Goal: Information Seeking & Learning: Learn about a topic

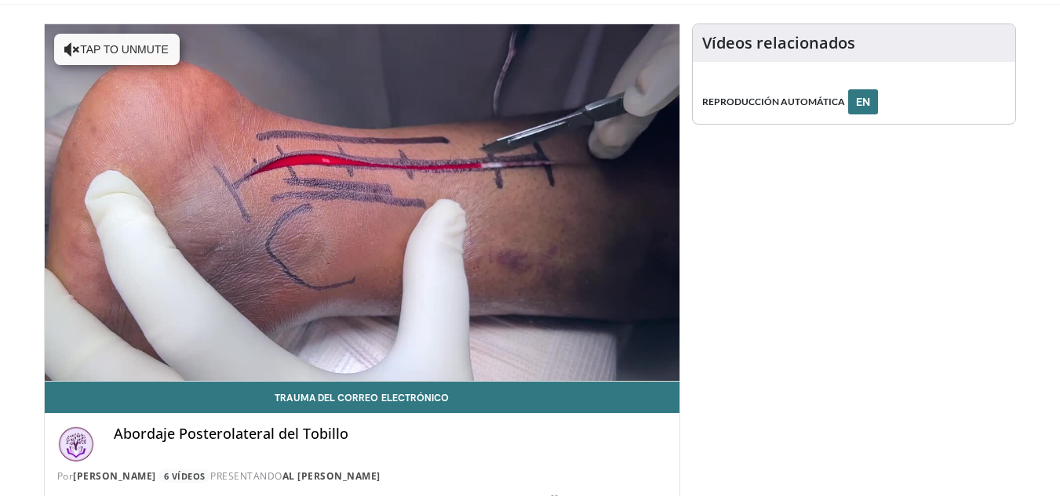
scroll to position [95, 0]
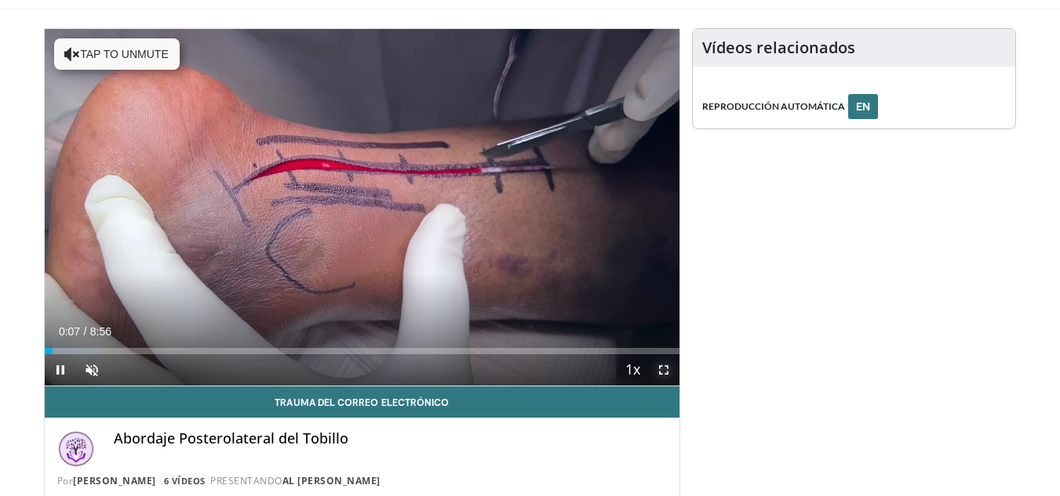
click at [665, 369] on span "Video Player" at bounding box center [663, 370] width 31 height 31
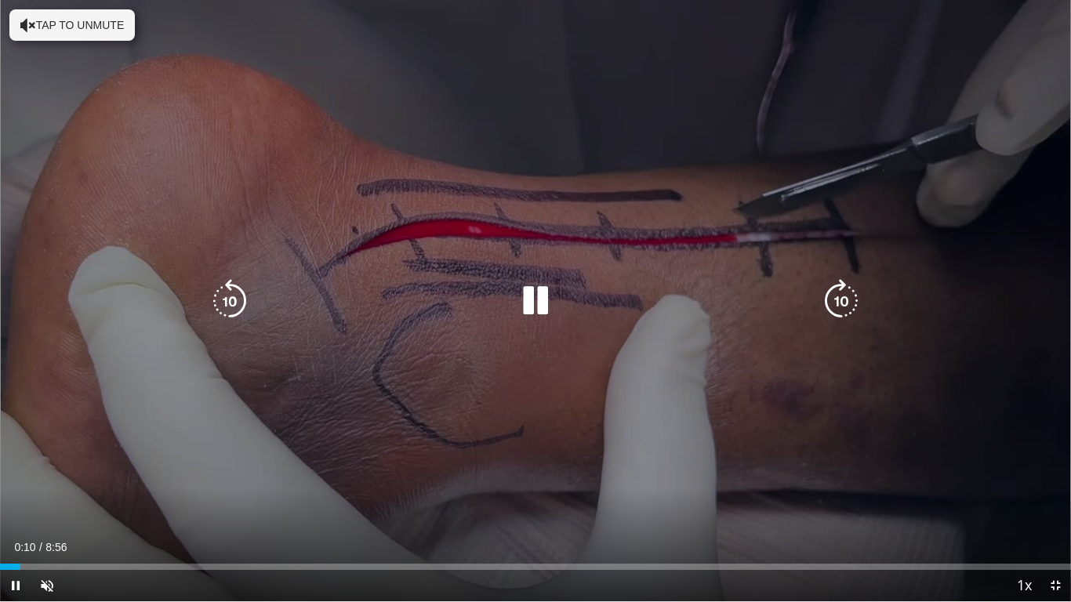
click at [37, 21] on button "Tap to unmute" at bounding box center [71, 24] width 125 height 31
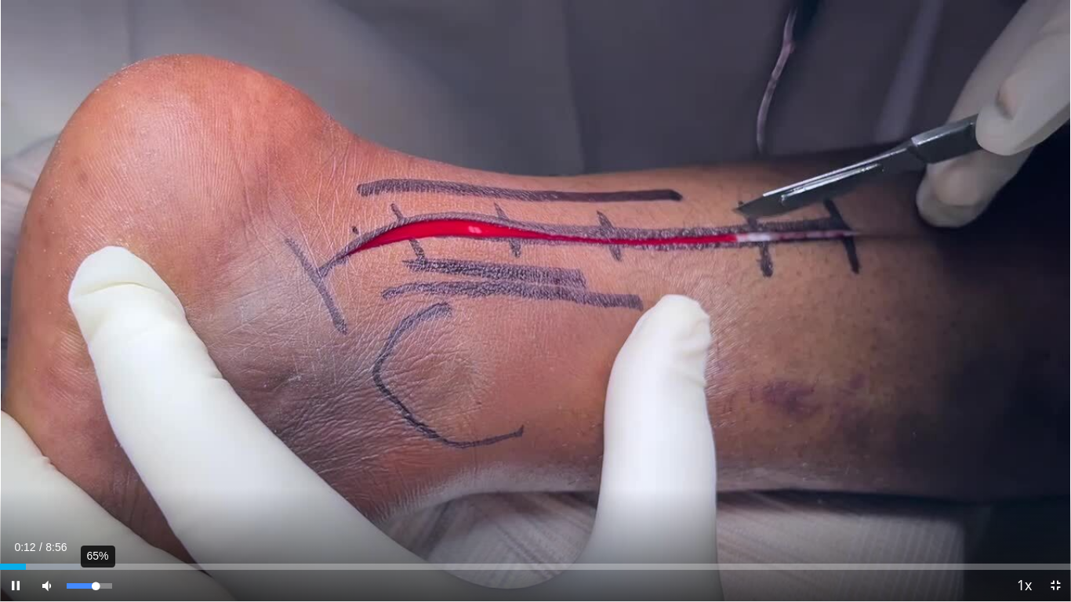
click at [96, 496] on div "65%" at bounding box center [89, 586] width 45 height 5
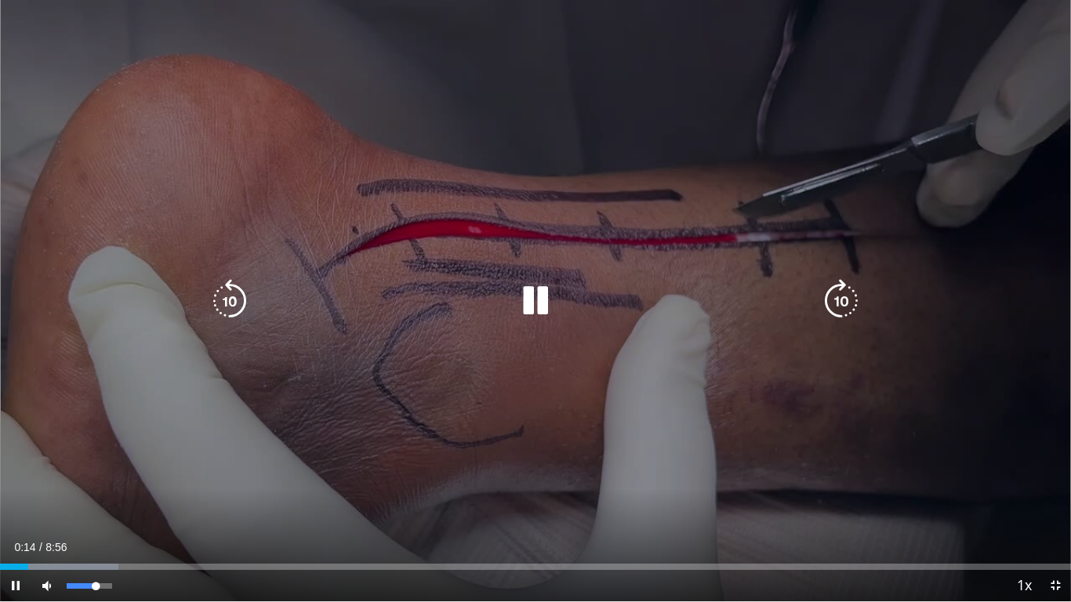
click at [105, 496] on div "Mute 81%" at bounding box center [86, 585] width 110 height 31
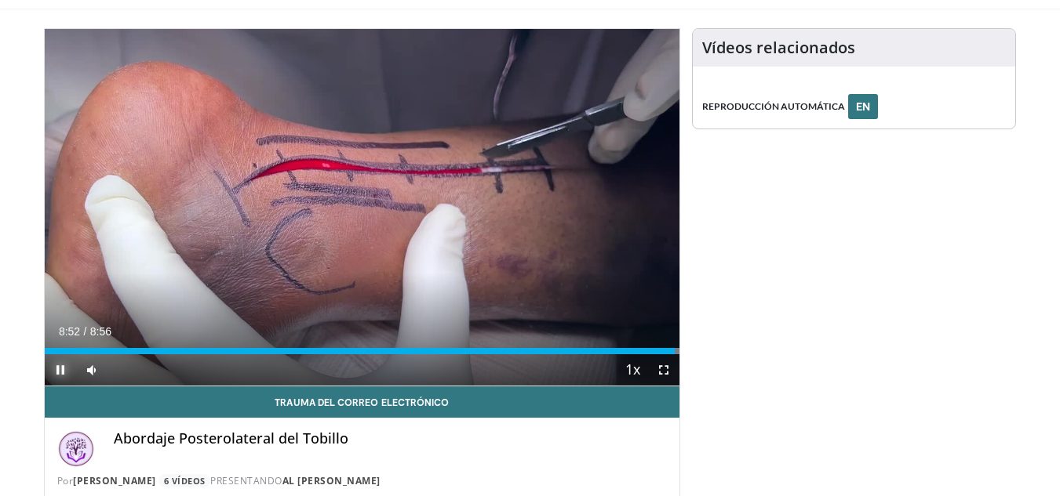
click at [56, 369] on span "Video Player" at bounding box center [60, 370] width 31 height 31
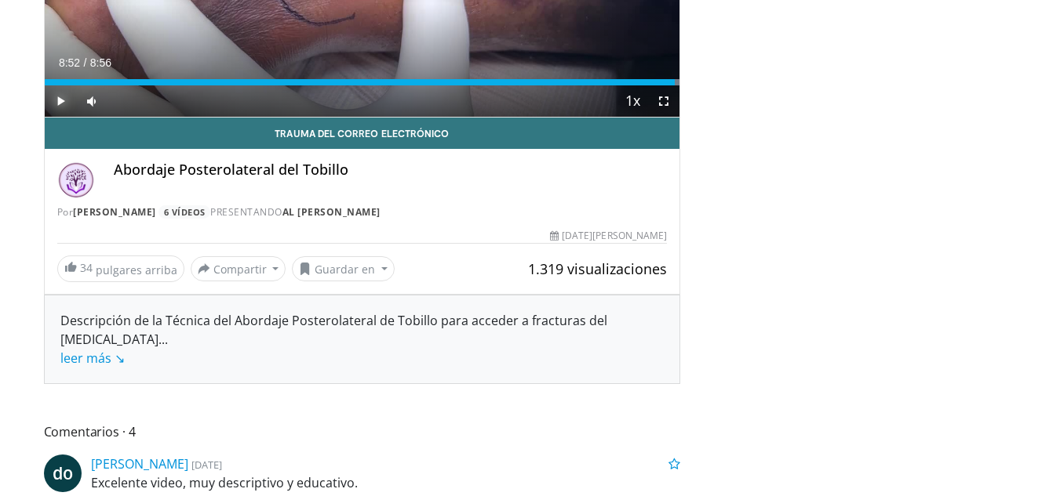
scroll to position [285, 0]
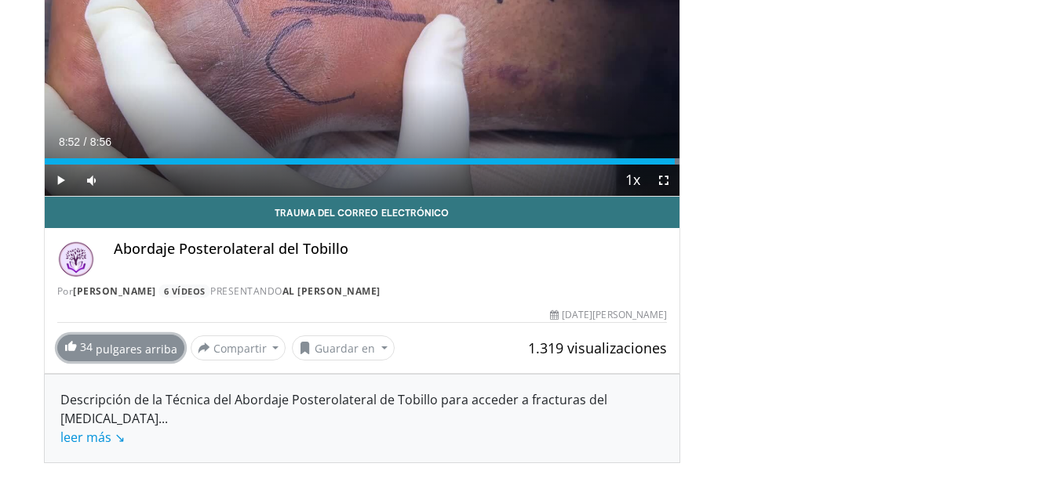
click at [67, 343] on span at bounding box center [70, 346] width 13 height 13
click at [122, 293] on font "Trauma Carrillo" at bounding box center [114, 291] width 83 height 13
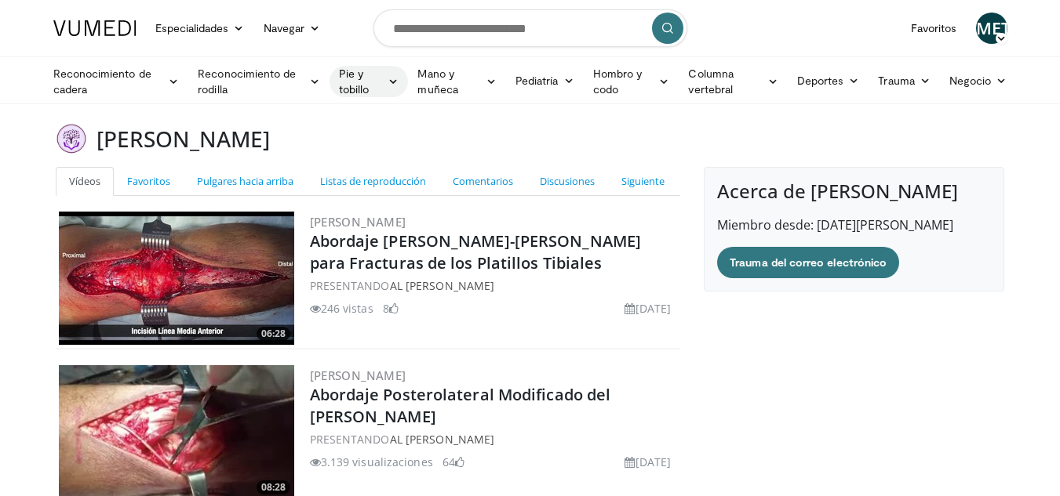
click at [381, 84] on font "Pie y tobillo" at bounding box center [361, 81] width 44 height 31
click at [371, 190] on font "Tobillo" at bounding box center [363, 193] width 34 height 13
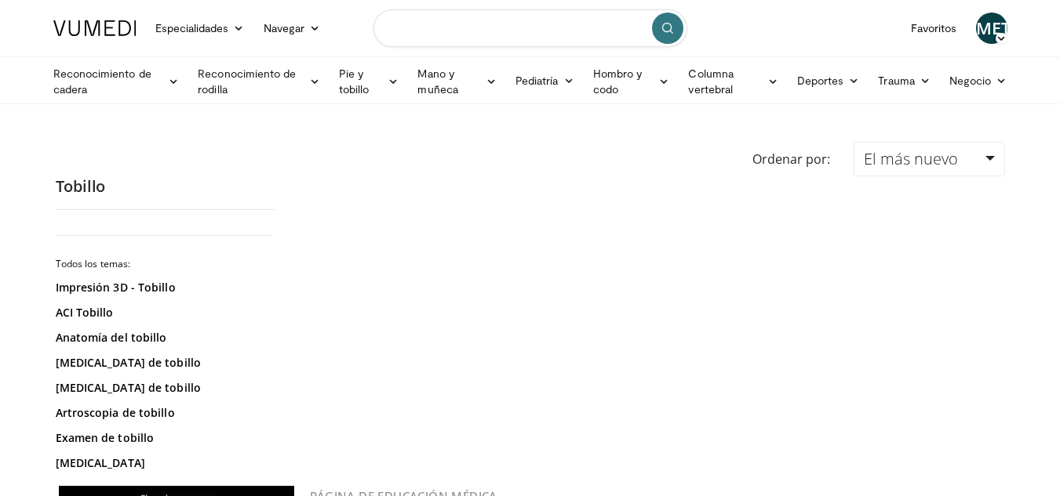
click at [521, 33] on input "Buscar temas, intervenciones" at bounding box center [530, 28] width 314 height 38
click at [395, 28] on input "**********" at bounding box center [530, 28] width 314 height 38
type input "**********"
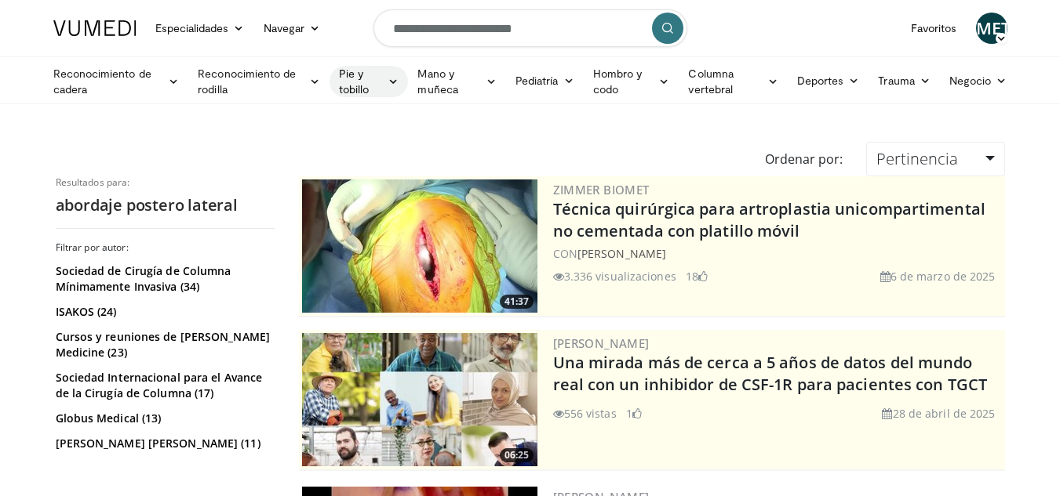
click at [387, 78] on icon at bounding box center [392, 81] width 11 height 11
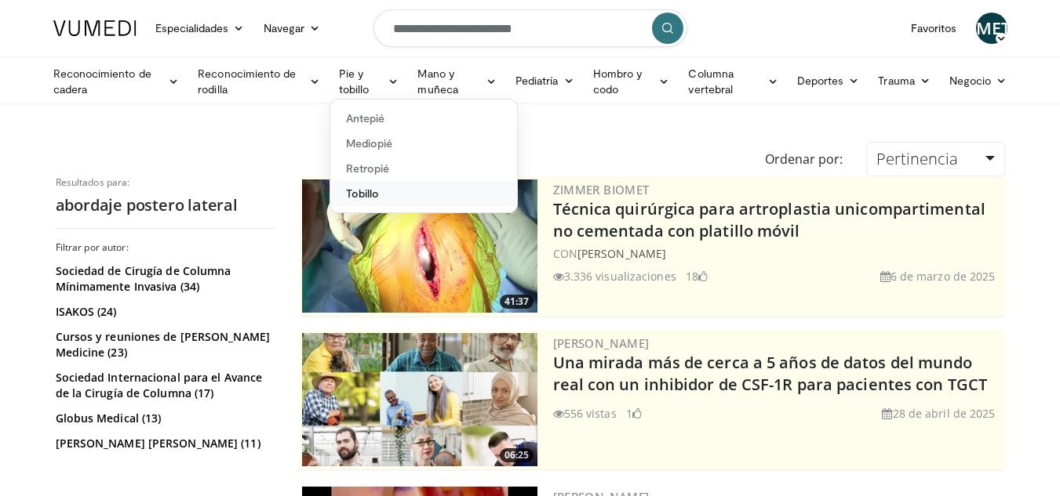
click at [355, 192] on font "Tobillo" at bounding box center [363, 193] width 34 height 13
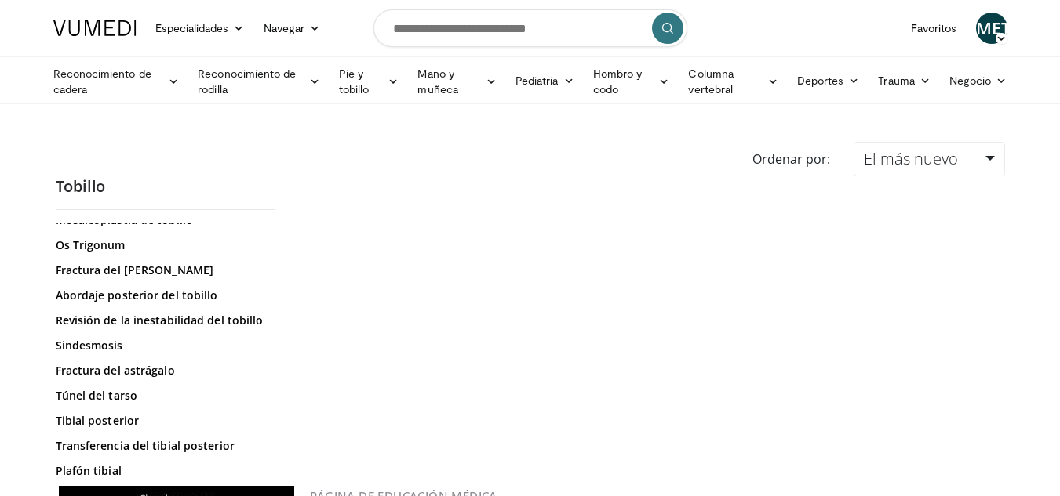
scroll to position [738, 0]
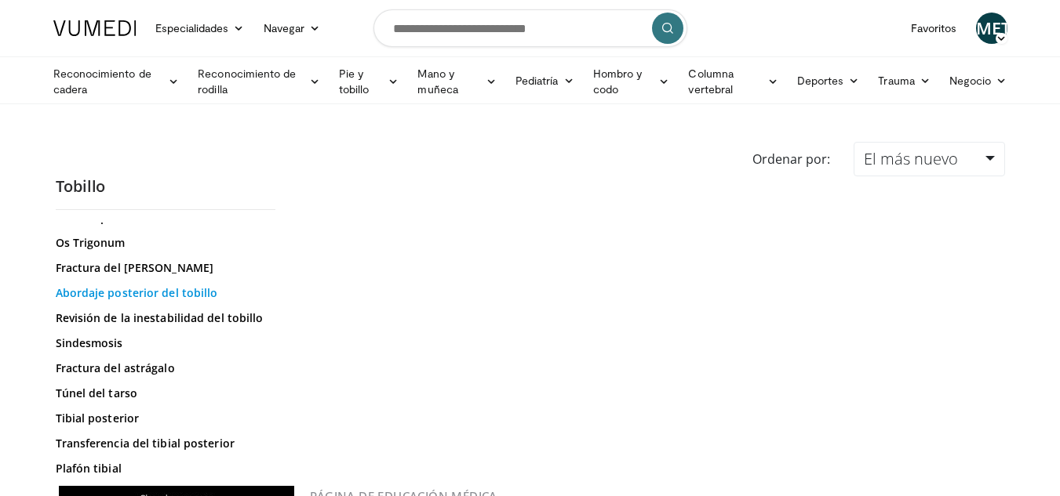
click at [131, 293] on font "Abordaje posterior del tobillo" at bounding box center [137, 292] width 162 height 15
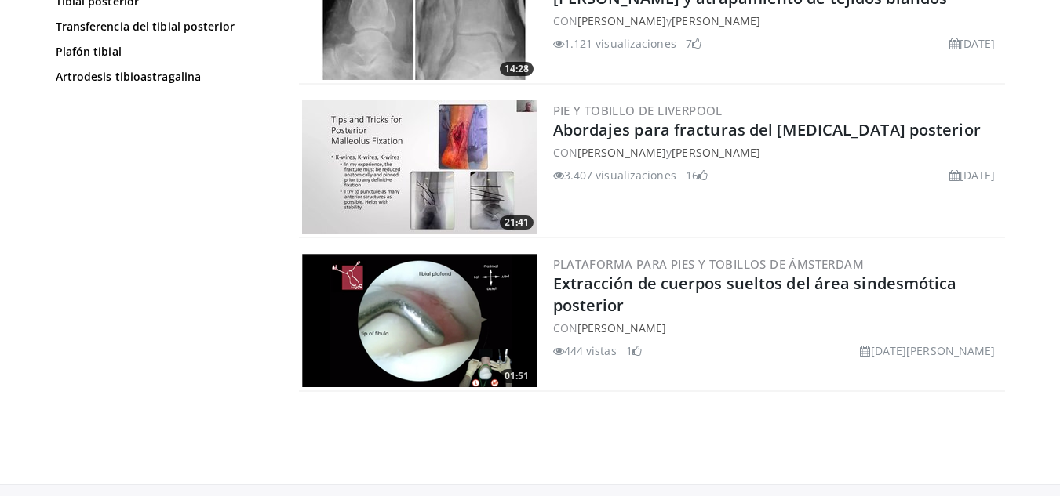
scroll to position [1125, 0]
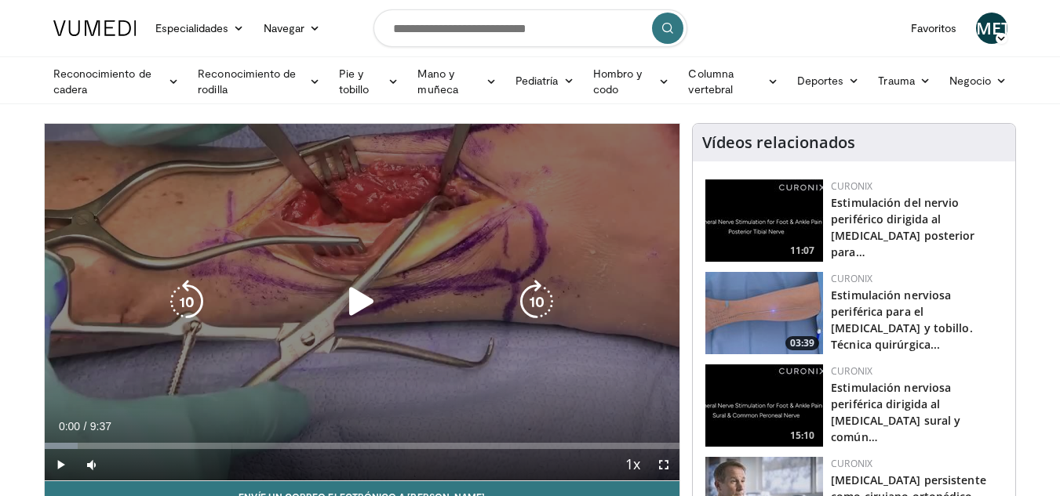
click at [358, 303] on icon "Video Player" at bounding box center [362, 302] width 44 height 44
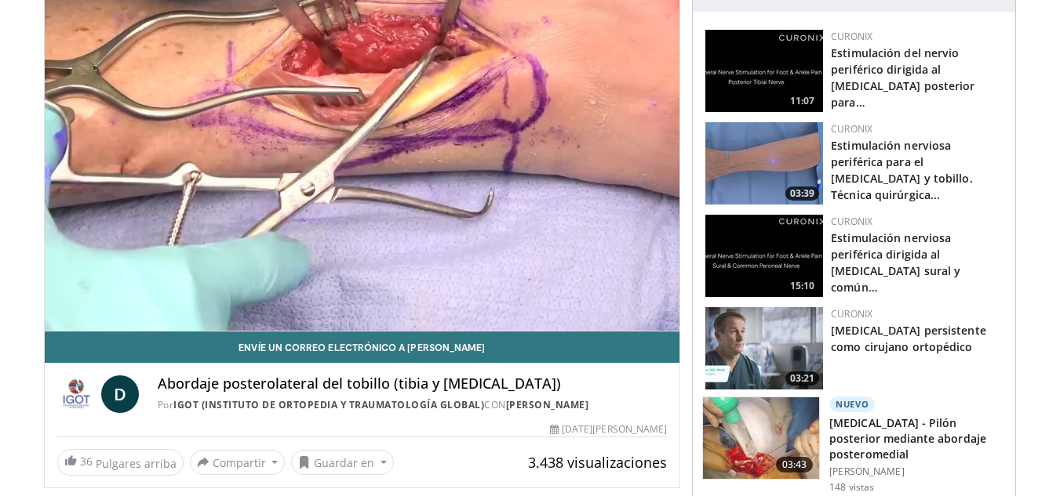
scroll to position [146, 0]
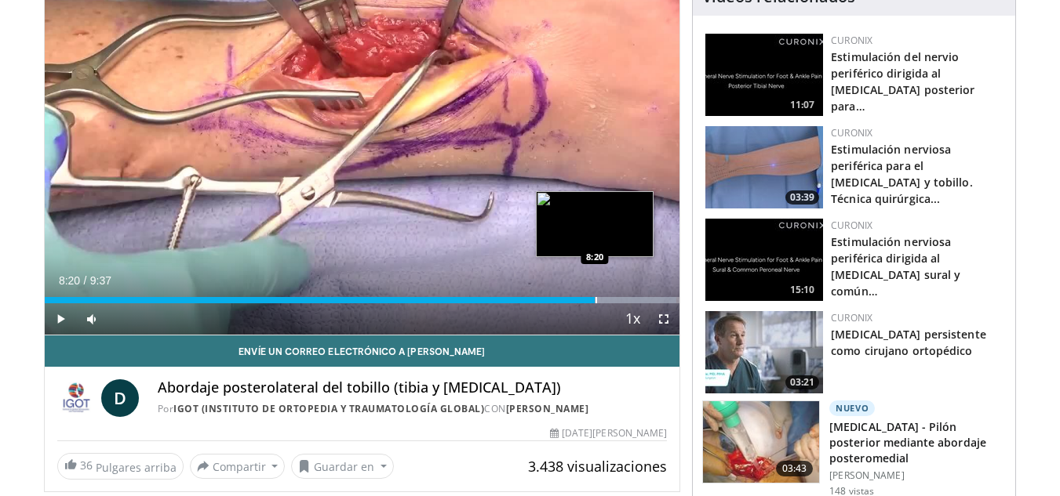
click at [595, 297] on div "Progress Bar" at bounding box center [596, 300] width 2 height 6
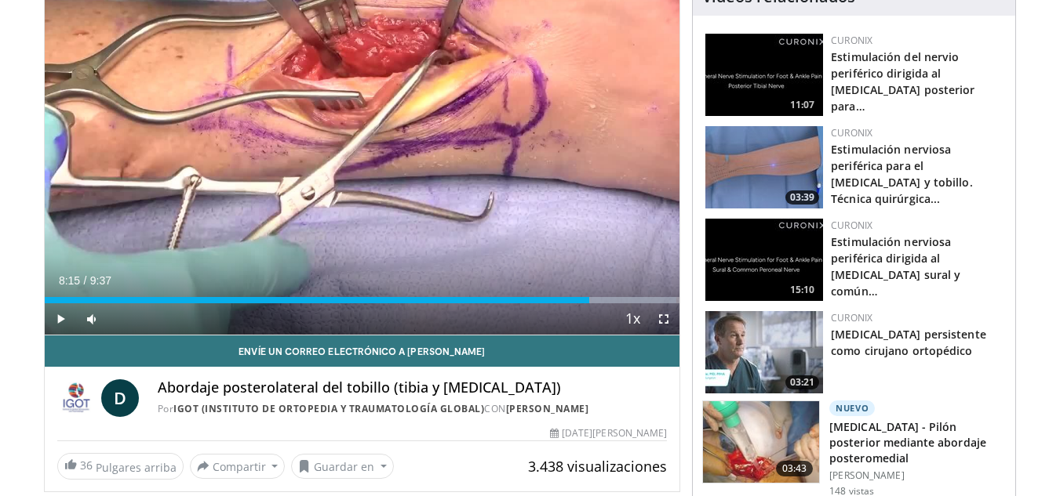
click at [589, 297] on div "8:15" at bounding box center [317, 300] width 545 height 6
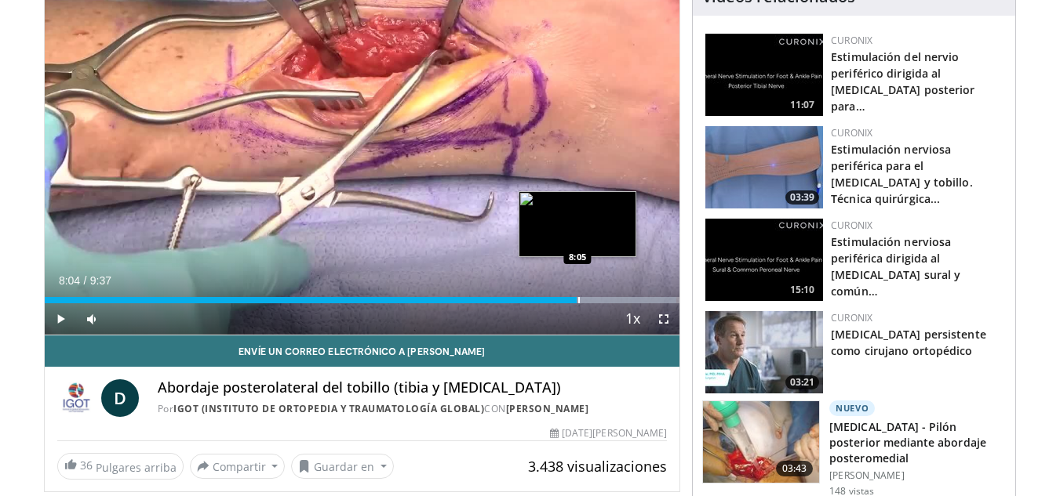
click at [578, 297] on div "Progress Bar" at bounding box center [579, 300] width 2 height 6
click at [569, 298] on div "7:58" at bounding box center [307, 300] width 525 height 6
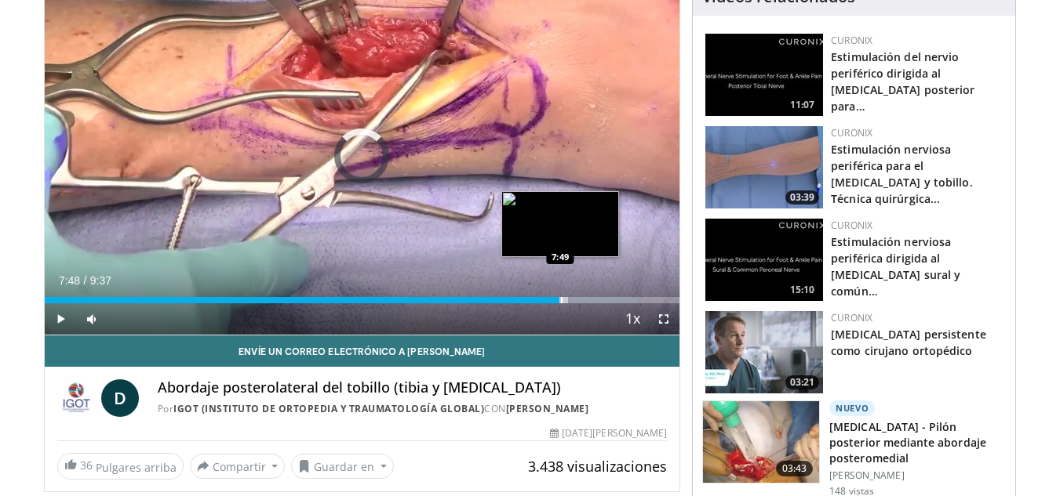
click at [559, 297] on div "7:48" at bounding box center [302, 300] width 515 height 6
click at [539, 297] on div "7:30" at bounding box center [292, 300] width 495 height 6
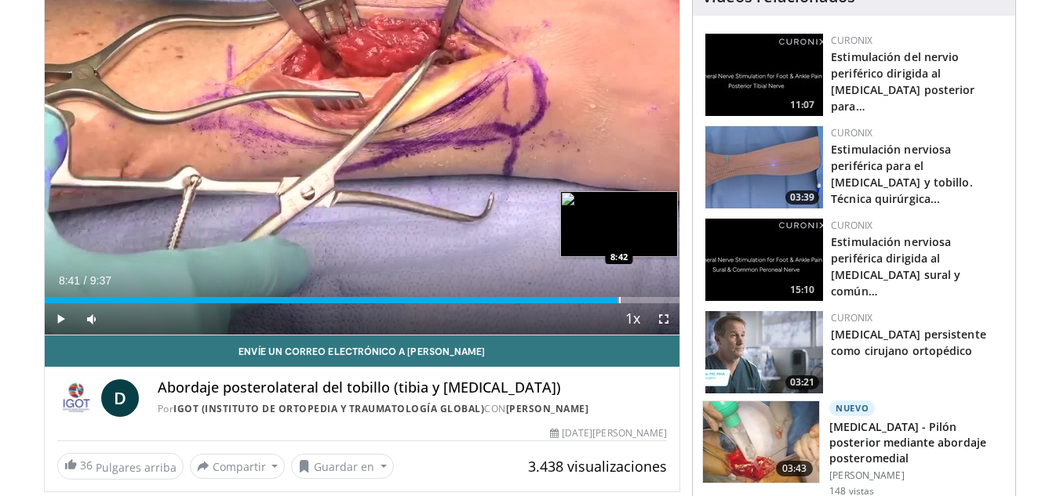
click at [619, 299] on div "Progress Bar" at bounding box center [620, 300] width 2 height 6
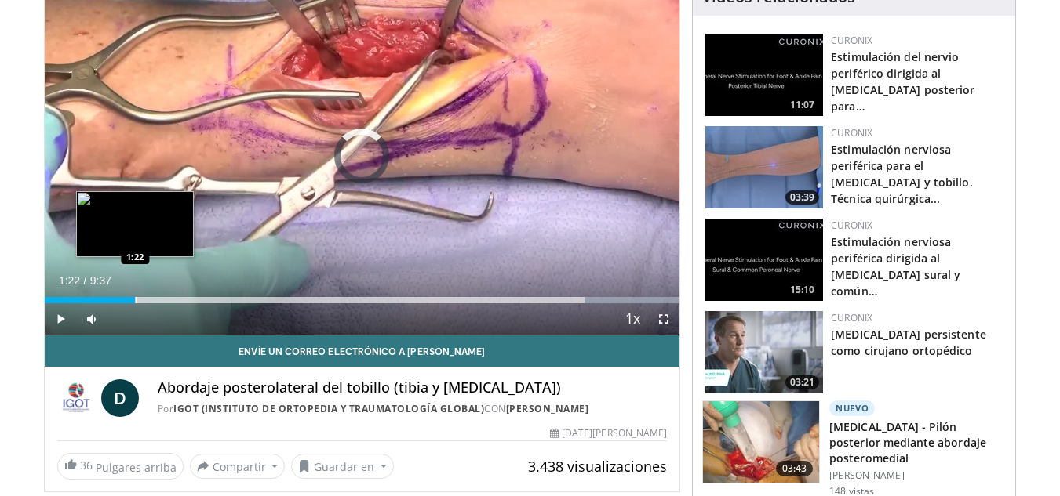
click at [136, 299] on div "Progress Bar" at bounding box center [137, 300] width 2 height 6
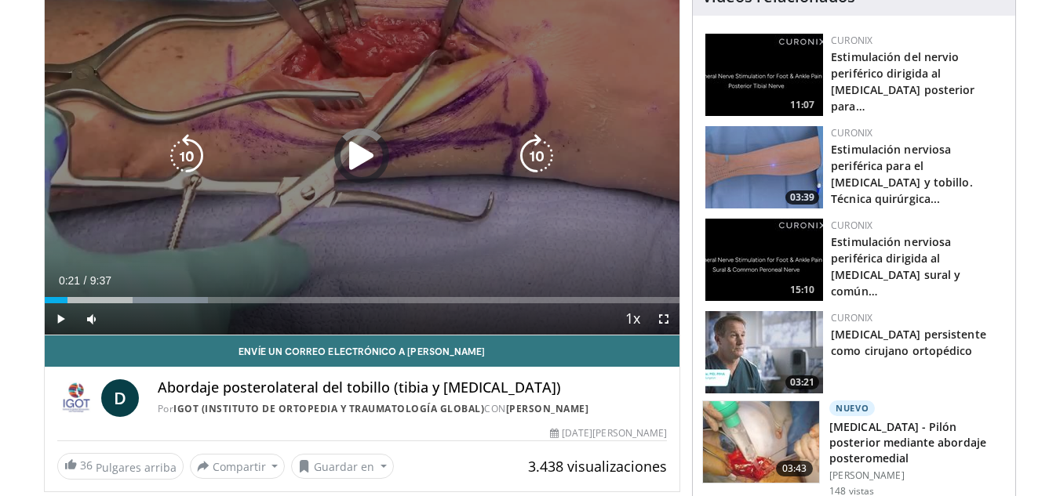
click at [67, 296] on div "Loaded : 25.73% 0:21 0:24" at bounding box center [362, 296] width 635 height 15
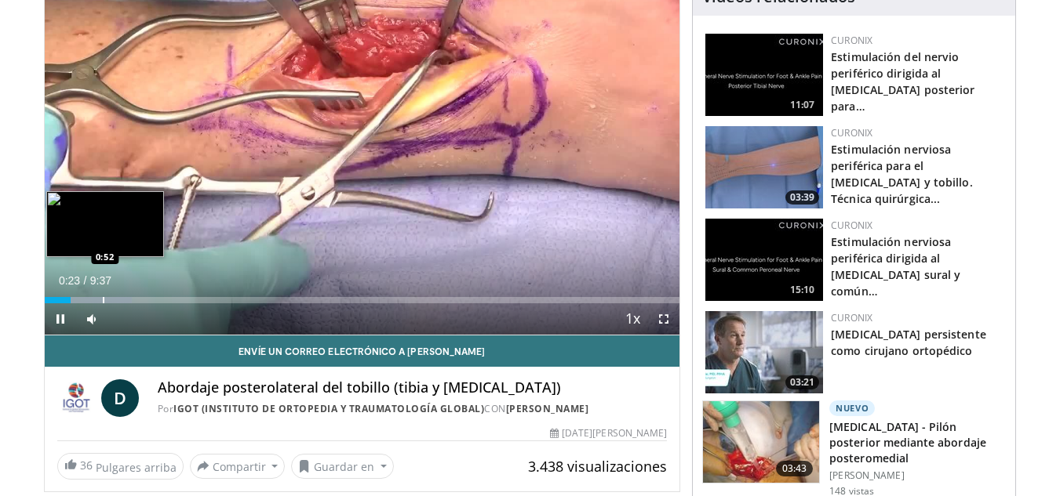
click at [103, 303] on div "Progress Bar" at bounding box center [104, 300] width 2 height 6
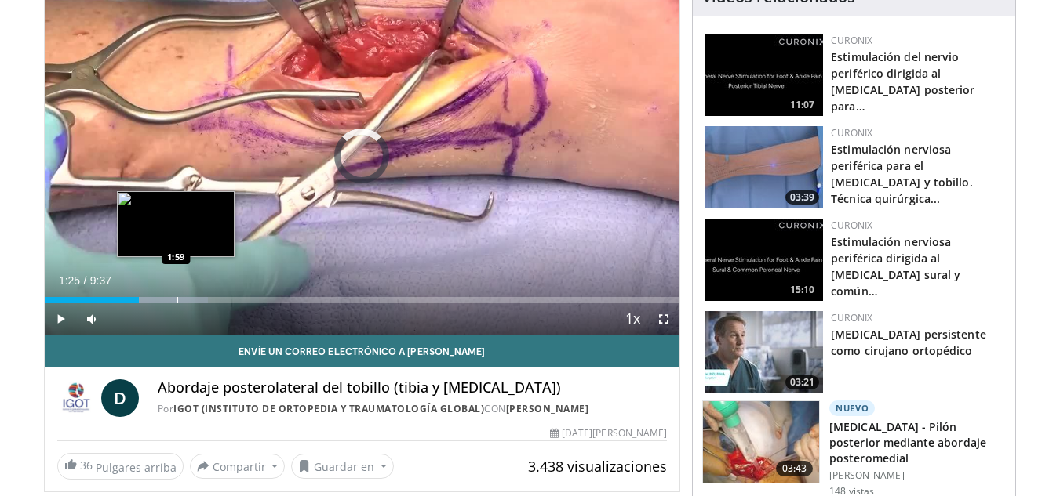
click at [176, 298] on div "Progress Bar" at bounding box center [177, 300] width 2 height 6
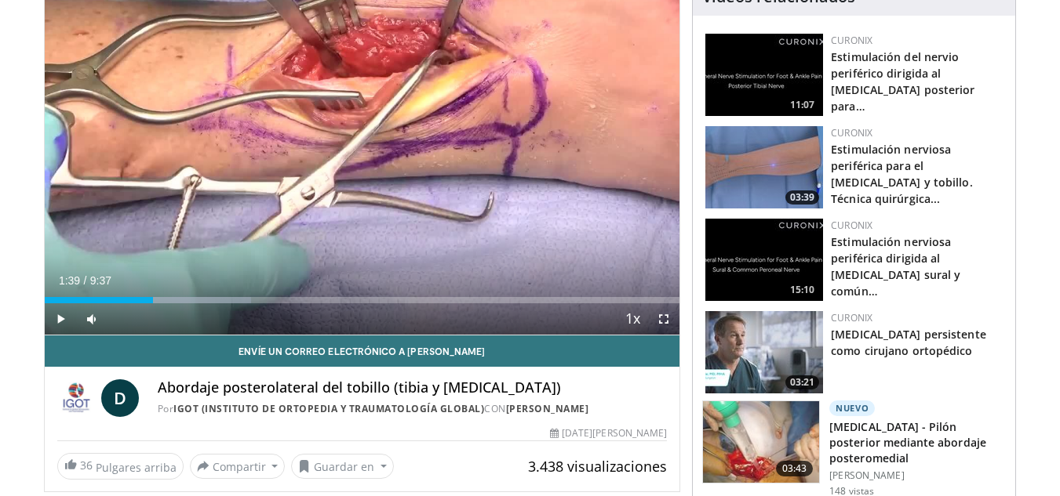
click at [155, 300] on div "Progress Bar" at bounding box center [156, 300] width 2 height 6
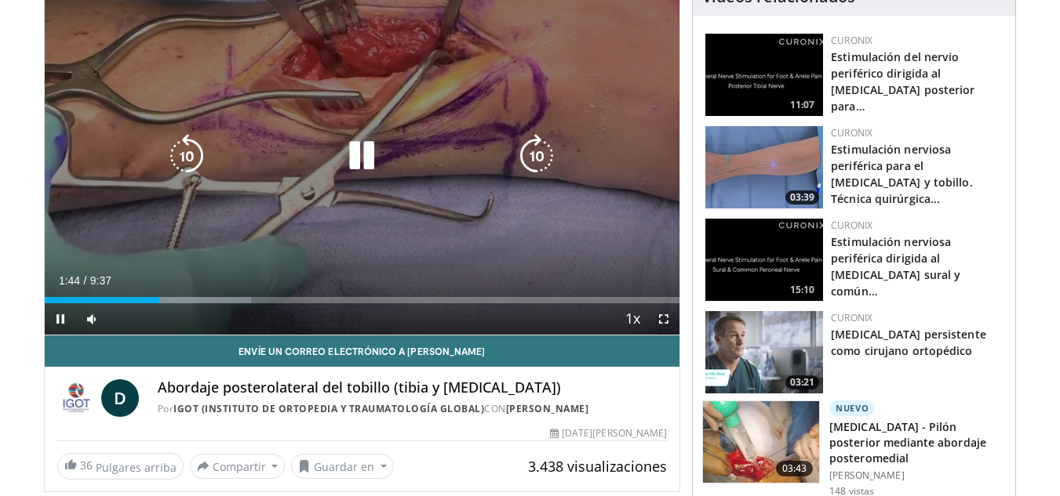
click at [361, 154] on icon "Video Player" at bounding box center [362, 156] width 44 height 44
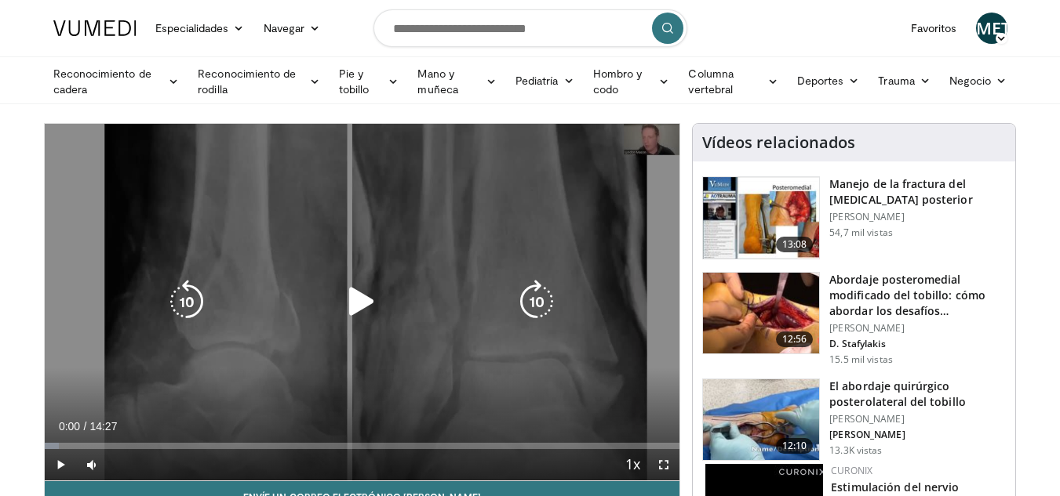
click at [355, 297] on icon "Video Player" at bounding box center [362, 302] width 44 height 44
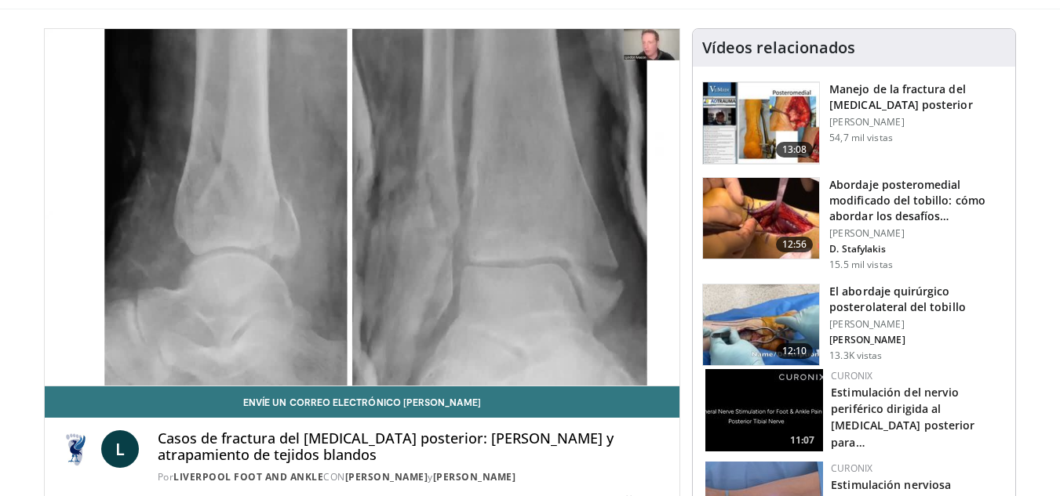
scroll to position [115, 0]
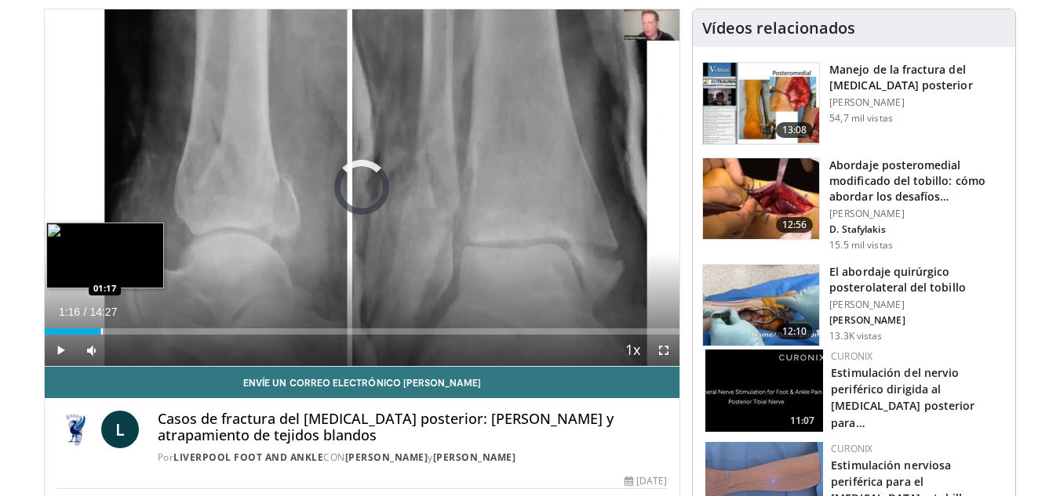
click at [101, 333] on div "Progress Bar" at bounding box center [102, 332] width 2 height 6
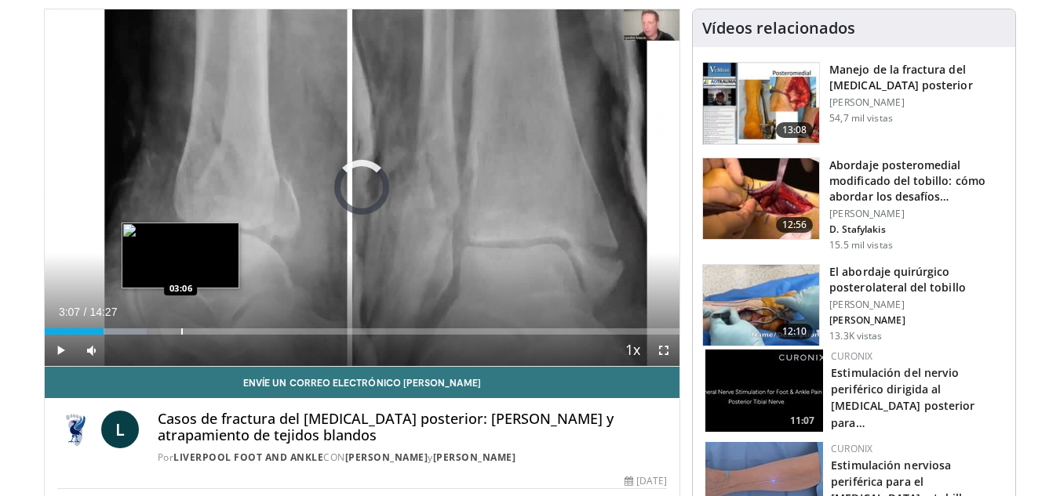
click at [181, 333] on div "Progress Bar" at bounding box center [182, 332] width 2 height 6
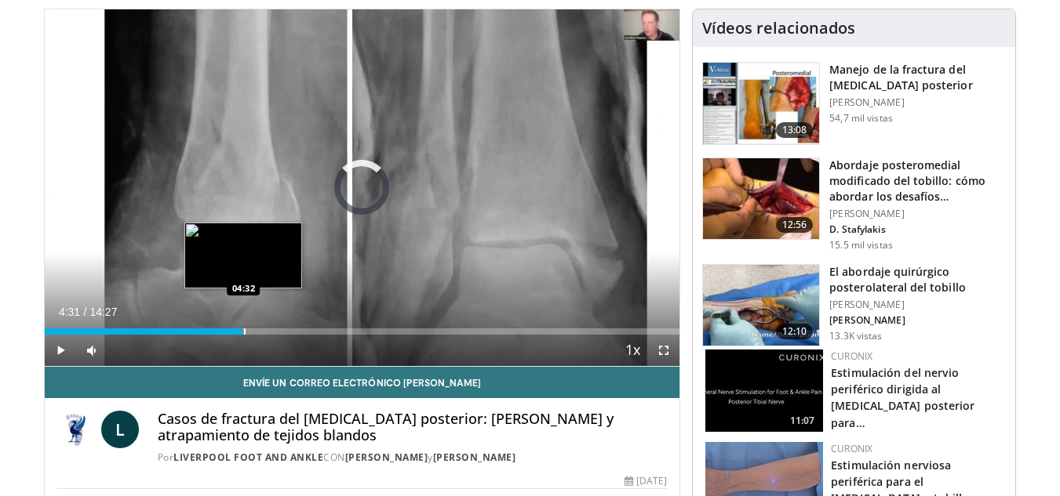
click at [244, 330] on div "Progress Bar" at bounding box center [245, 332] width 2 height 6
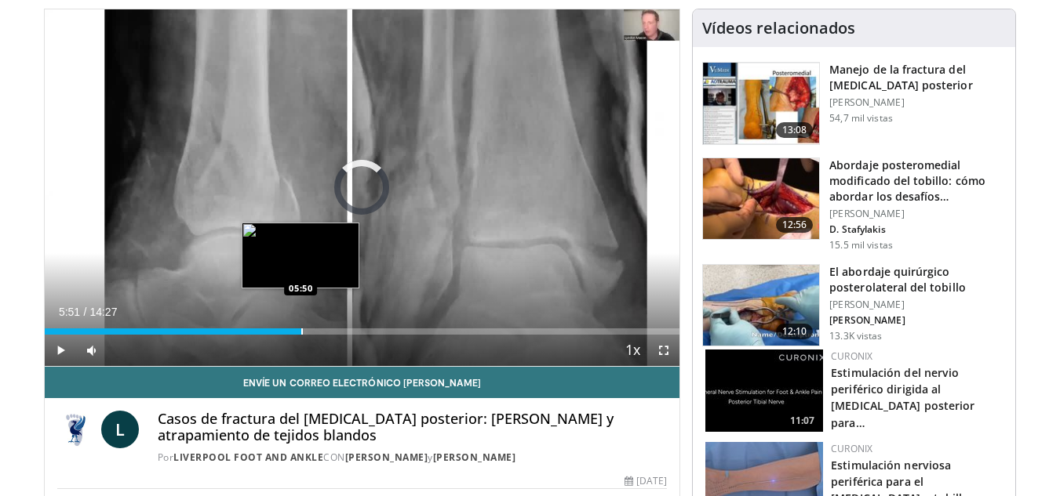
click at [301, 329] on div "Progress Bar" at bounding box center [302, 332] width 2 height 6
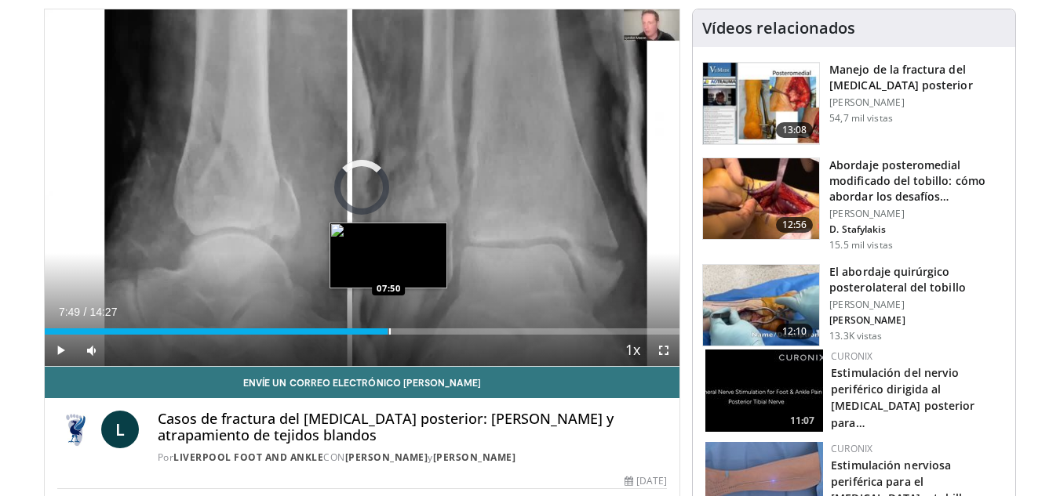
click at [389, 333] on div "Progress Bar" at bounding box center [390, 332] width 2 height 6
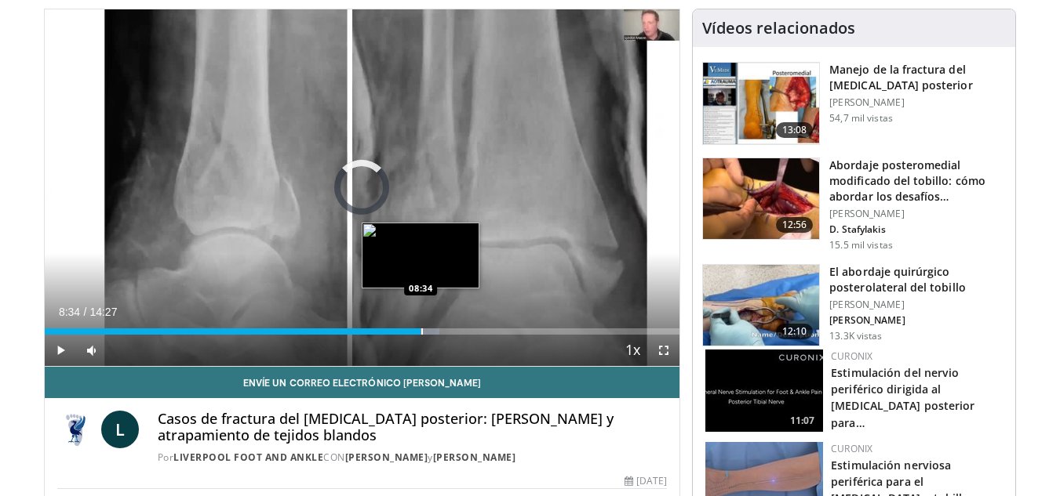
click at [421, 333] on div "Progress Bar" at bounding box center [422, 332] width 2 height 6
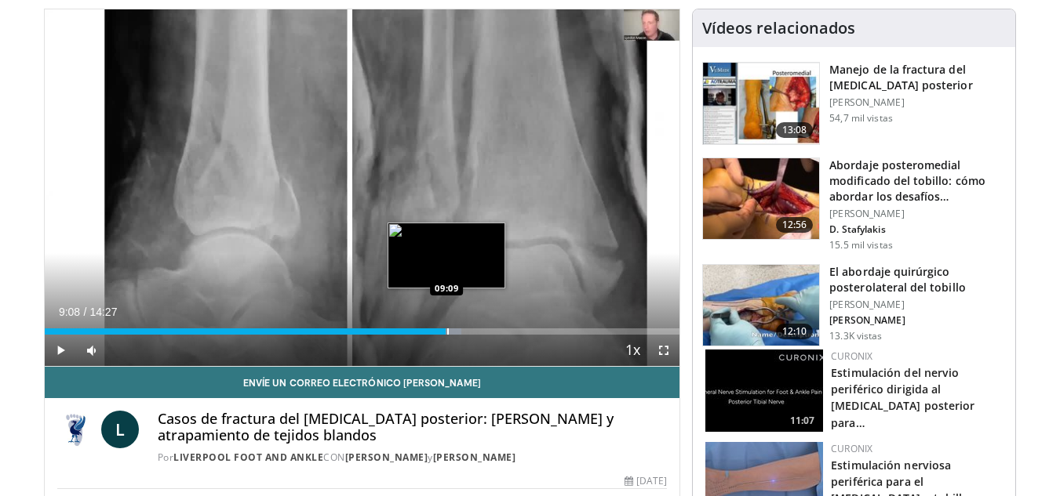
click at [447, 334] on div "Progress Bar" at bounding box center [448, 332] width 2 height 6
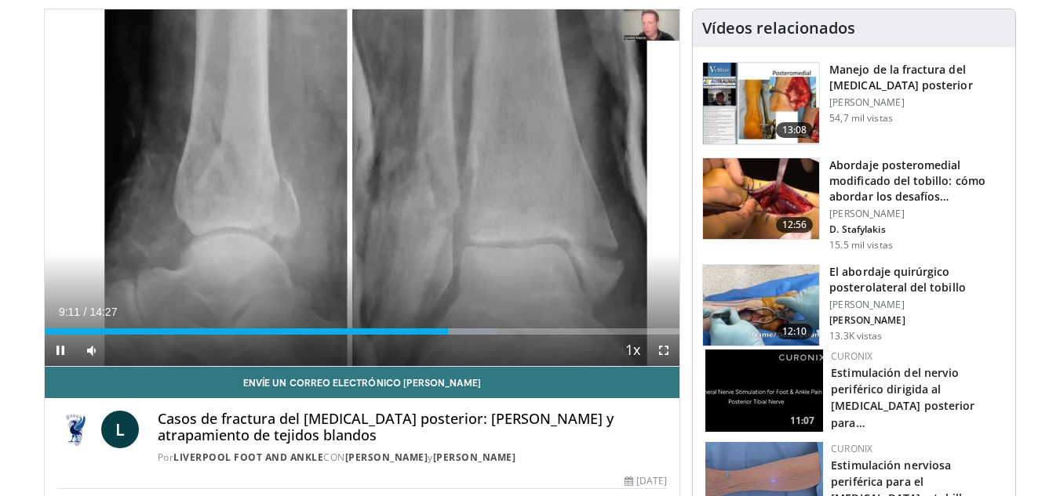
click at [492, 335] on div "Current Time 9:11 / Duration 14:27 Pause Skip Backward Skip Forward Mute Loaded…" at bounding box center [362, 350] width 635 height 31
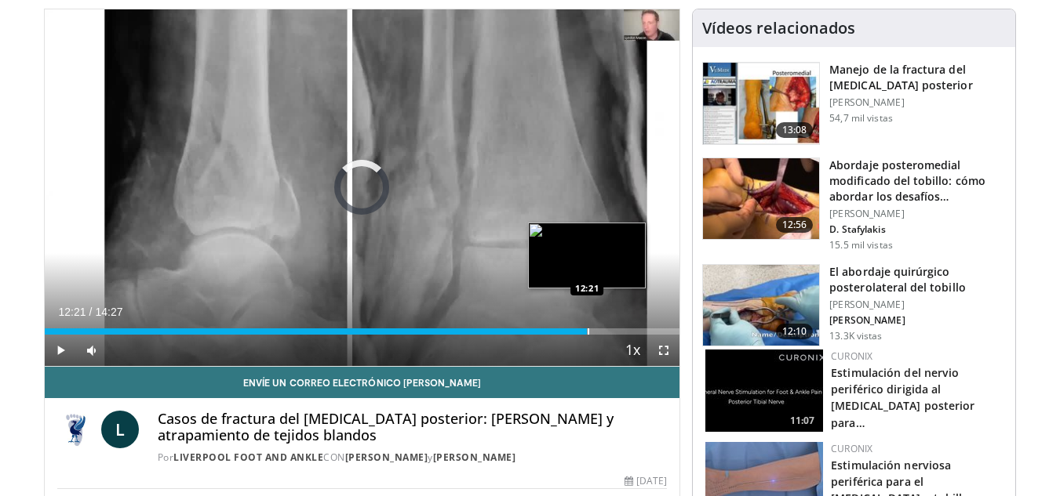
click at [587, 326] on div "Loaded : 0.00% 12:21 12:21" at bounding box center [362, 327] width 635 height 15
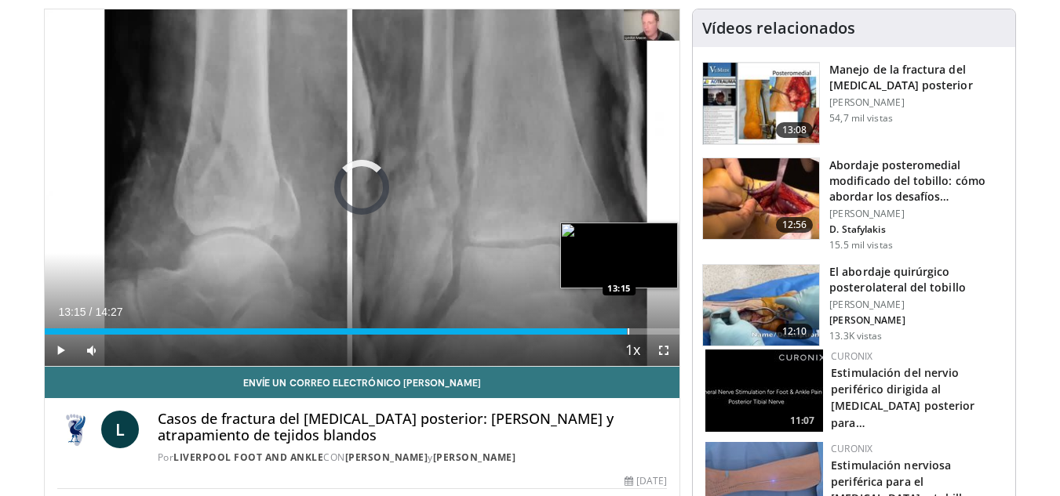
click at [627, 325] on div "Loaded : 87.45% 13:15 13:15" at bounding box center [362, 327] width 635 height 15
click at [653, 332] on div "Progress Bar" at bounding box center [654, 332] width 2 height 6
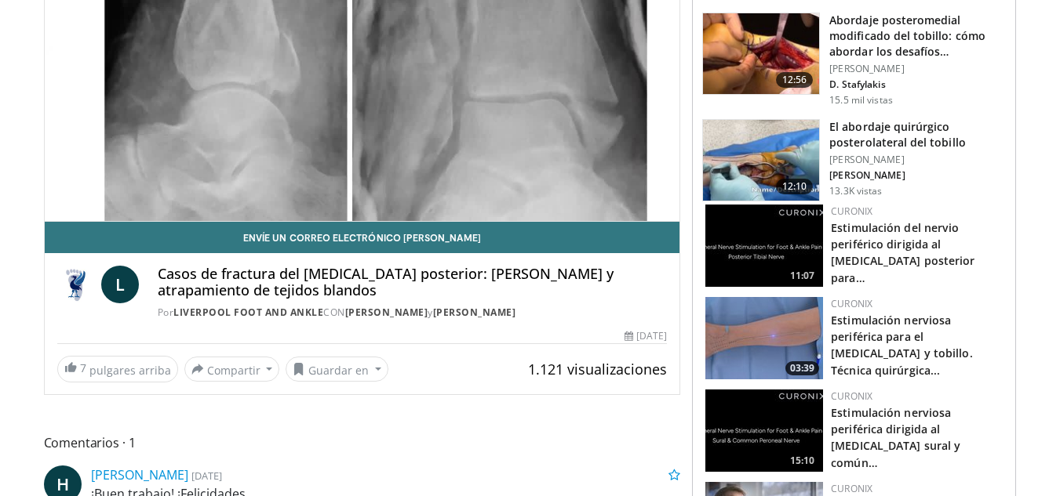
scroll to position [264, 0]
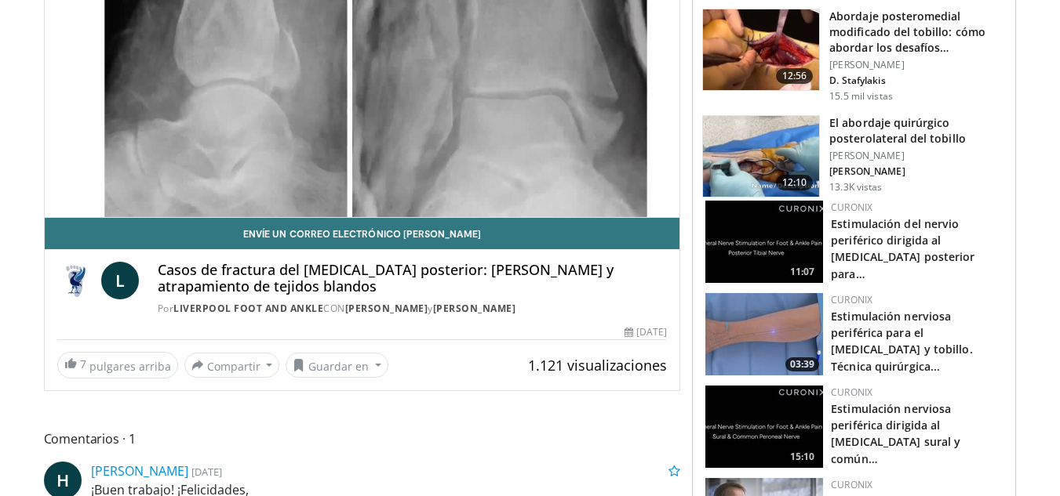
click at [750, 45] on img at bounding box center [761, 50] width 116 height 82
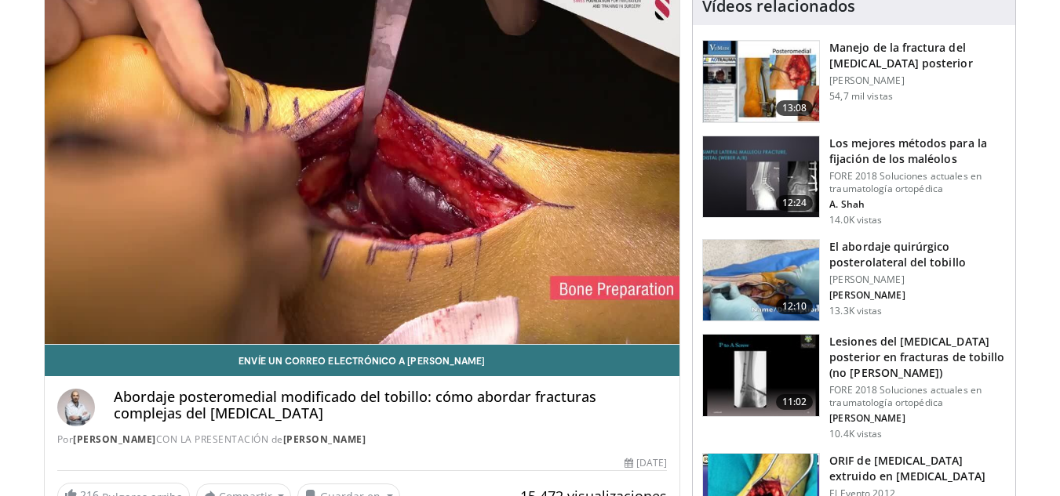
scroll to position [133, 0]
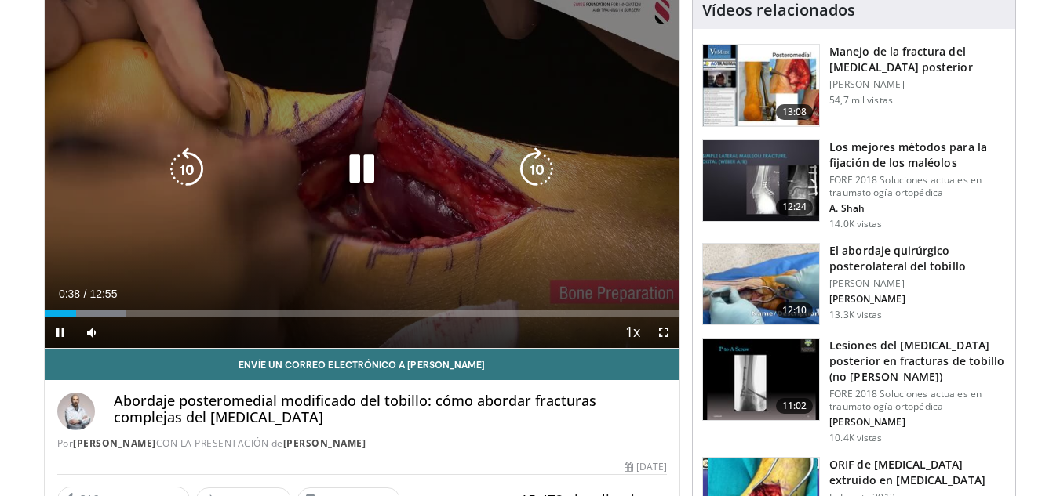
click at [355, 170] on icon "Video Player" at bounding box center [362, 169] width 44 height 44
